Goal: Transaction & Acquisition: Purchase product/service

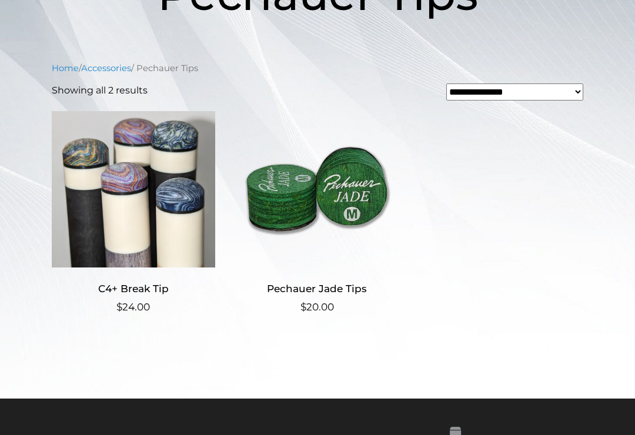
scroll to position [230, 0]
click at [356, 200] on img at bounding box center [316, 189] width 163 height 159
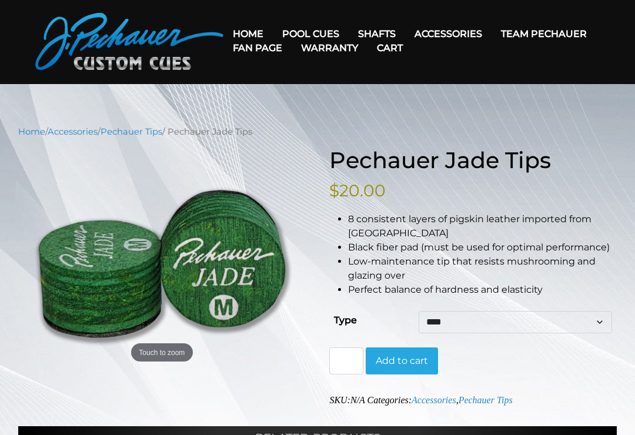
scroll to position [32, 0]
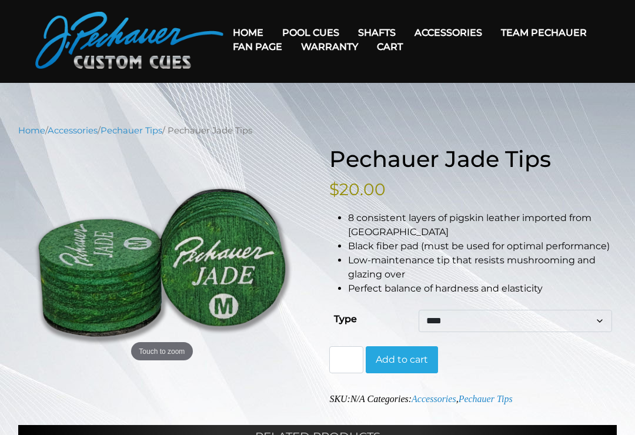
click at [599, 320] on select "**** ****** ****" at bounding box center [515, 321] width 193 height 22
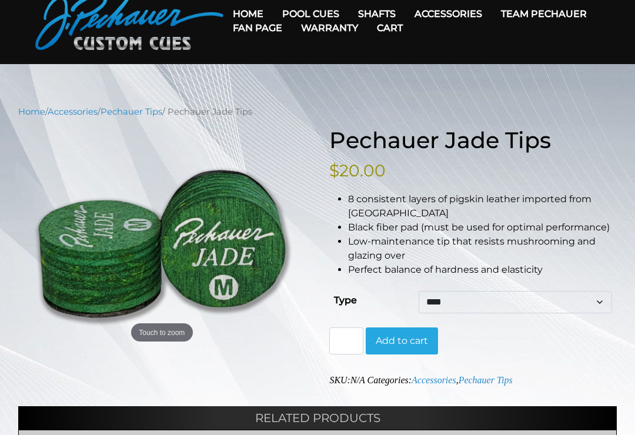
scroll to position [0, 0]
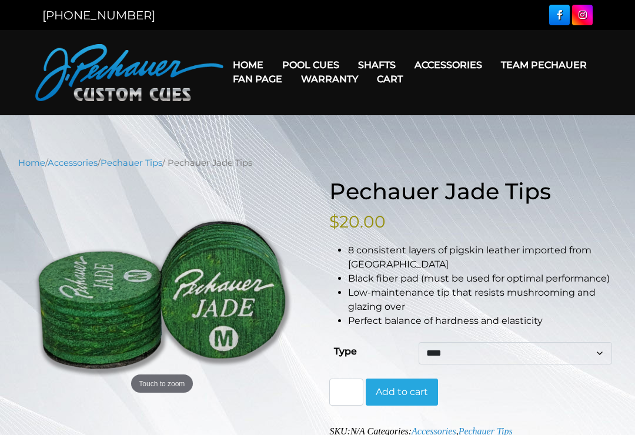
click at [367, 65] on link "Warranty" at bounding box center [330, 79] width 76 height 30
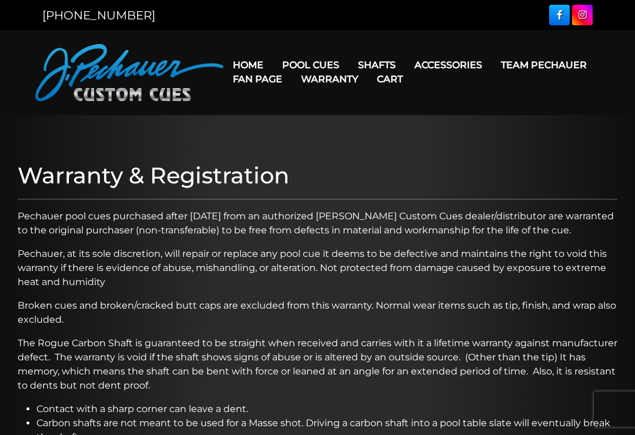
click at [492, 64] on link "Team Pechauer" at bounding box center [544, 65] width 105 height 30
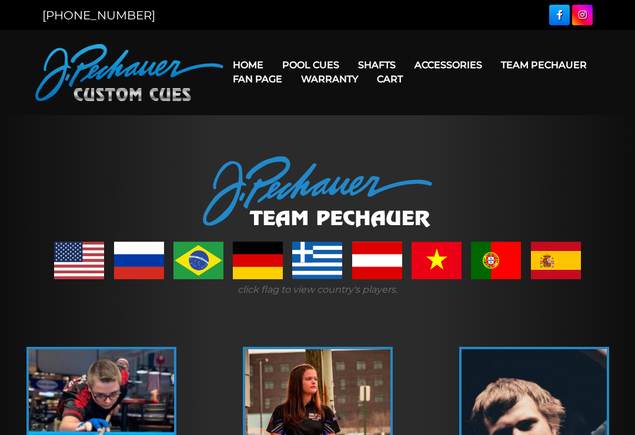
click at [442, 140] on link "Cases" at bounding box center [469, 131] width 127 height 16
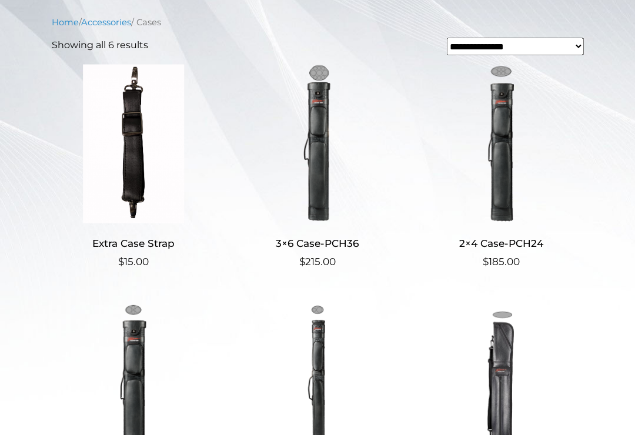
scroll to position [276, 0]
click at [326, 167] on img at bounding box center [316, 144] width 163 height 159
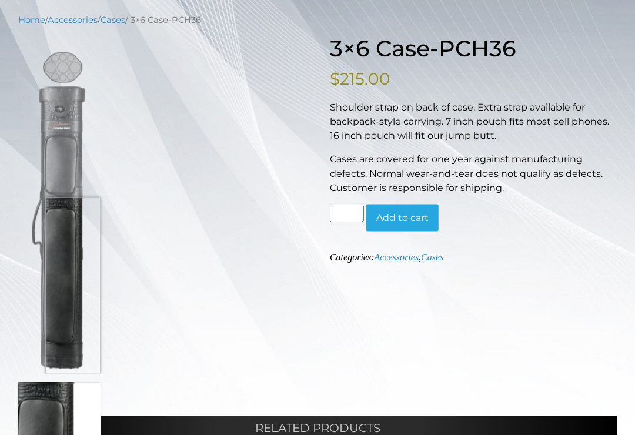
scroll to position [139, 0]
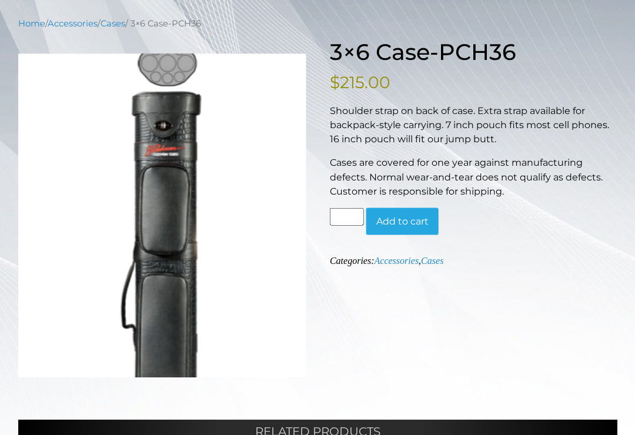
click at [397, 326] on div "Touch to zoom 3×6 Case-PCH36 $ 215.00 Shoulder strap on back of case. Extra str…" at bounding box center [317, 349] width 599 height 620
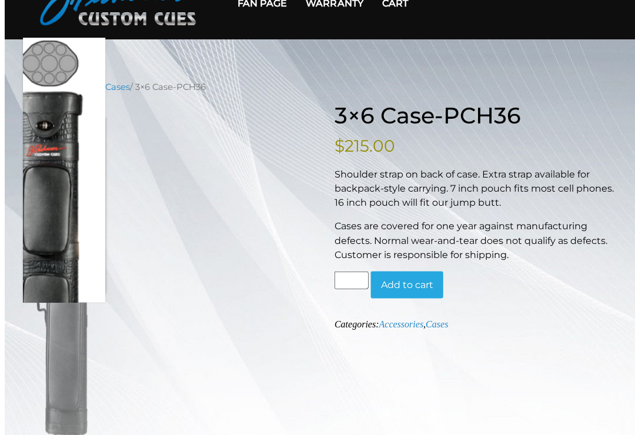
scroll to position [0, 0]
